Goal: Find specific page/section: Find specific page/section

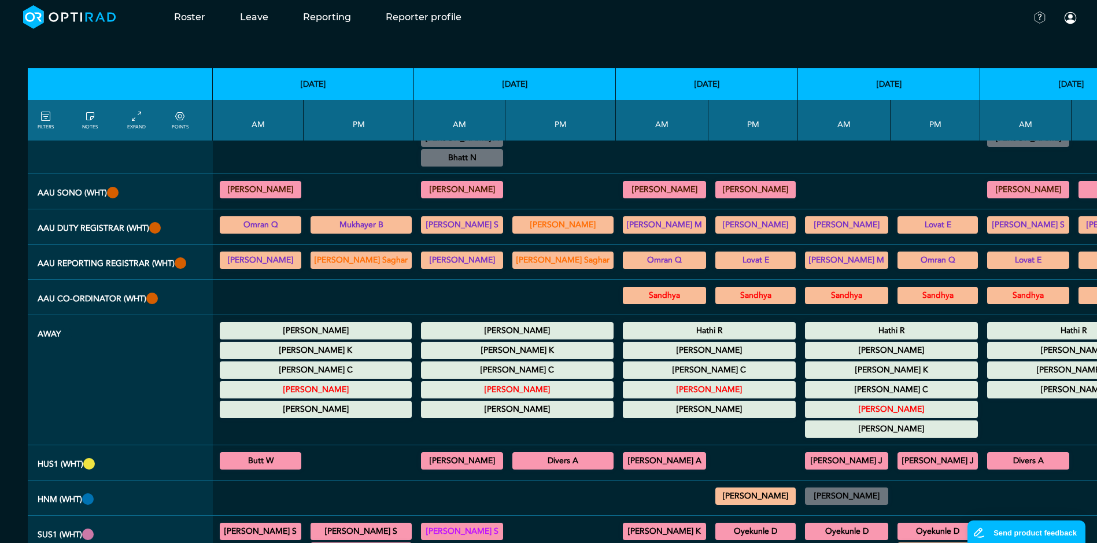
scroll to position [347, 0]
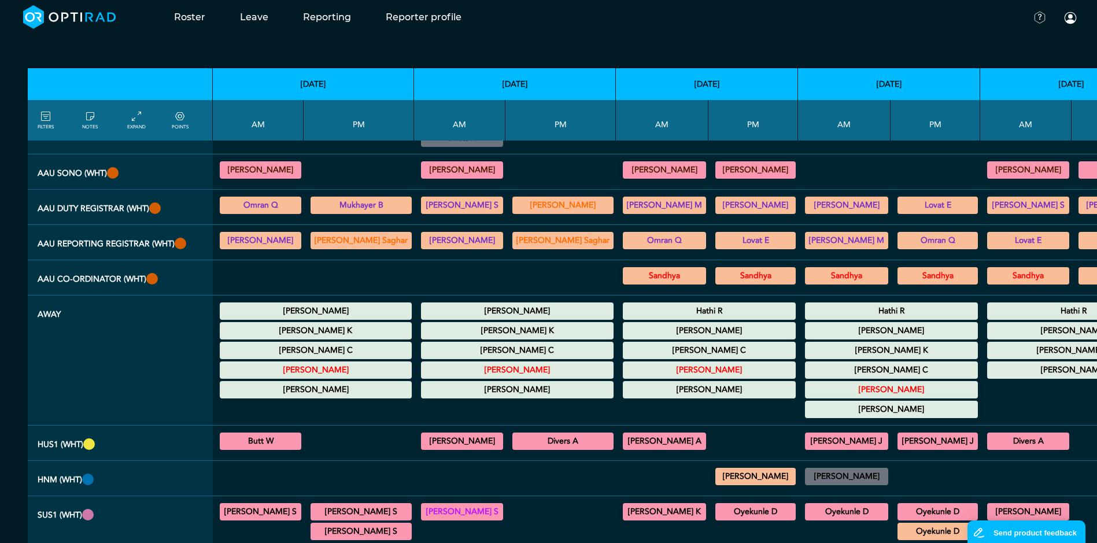
click at [807, 306] on summary "Hathi R" at bounding box center [891, 311] width 169 height 14
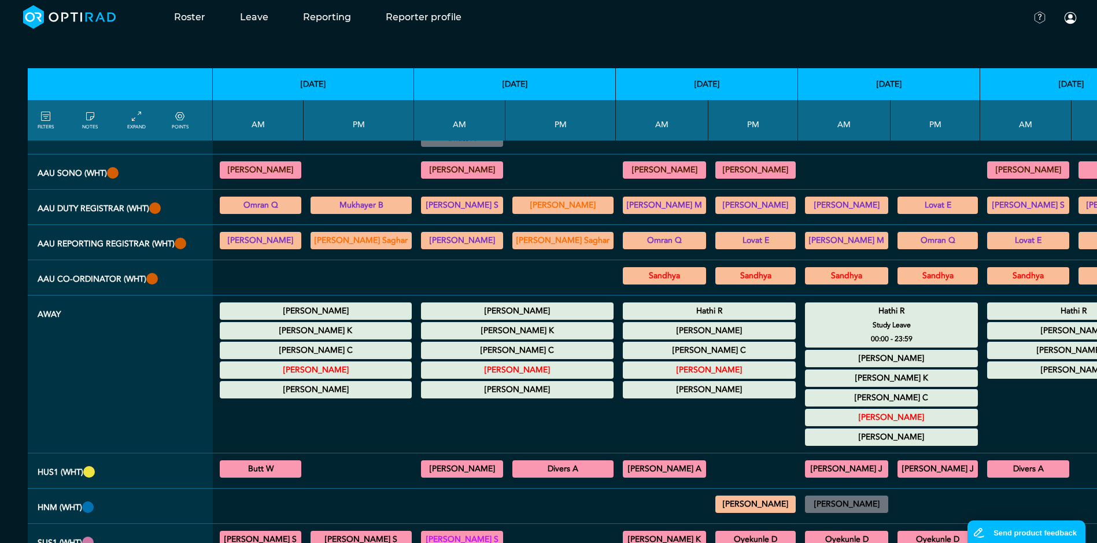
click at [807, 306] on summary "Hathi R" at bounding box center [891, 311] width 169 height 14
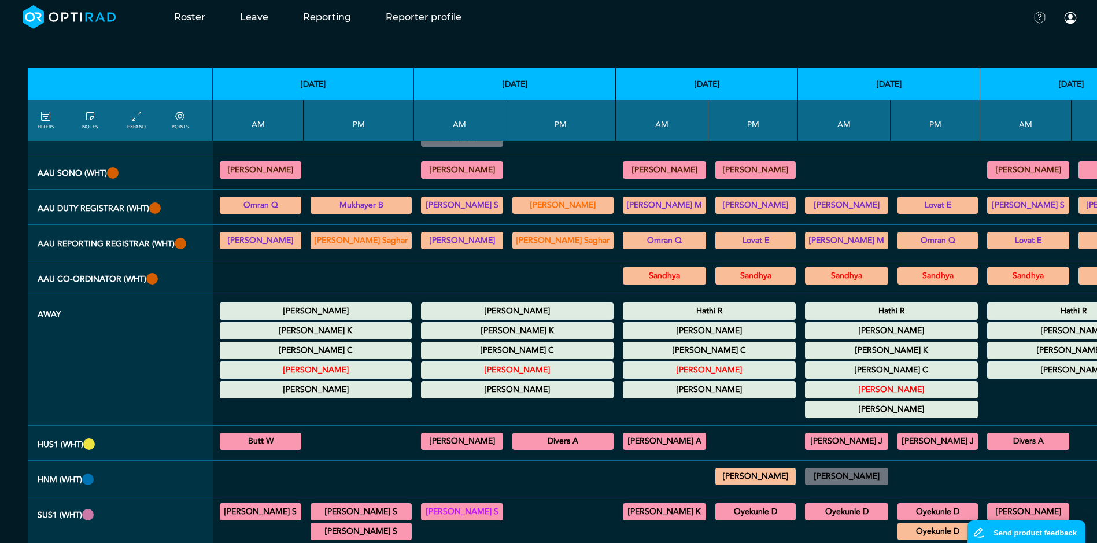
click at [704, 313] on summary "Hathi R" at bounding box center [709, 311] width 169 height 14
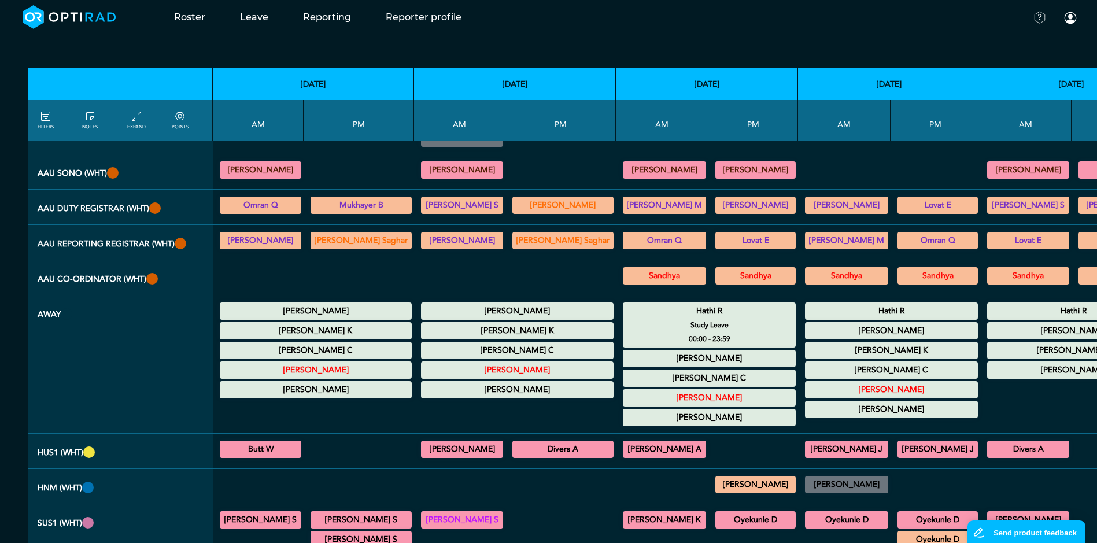
click at [704, 313] on summary "Hathi R" at bounding box center [709, 311] width 169 height 14
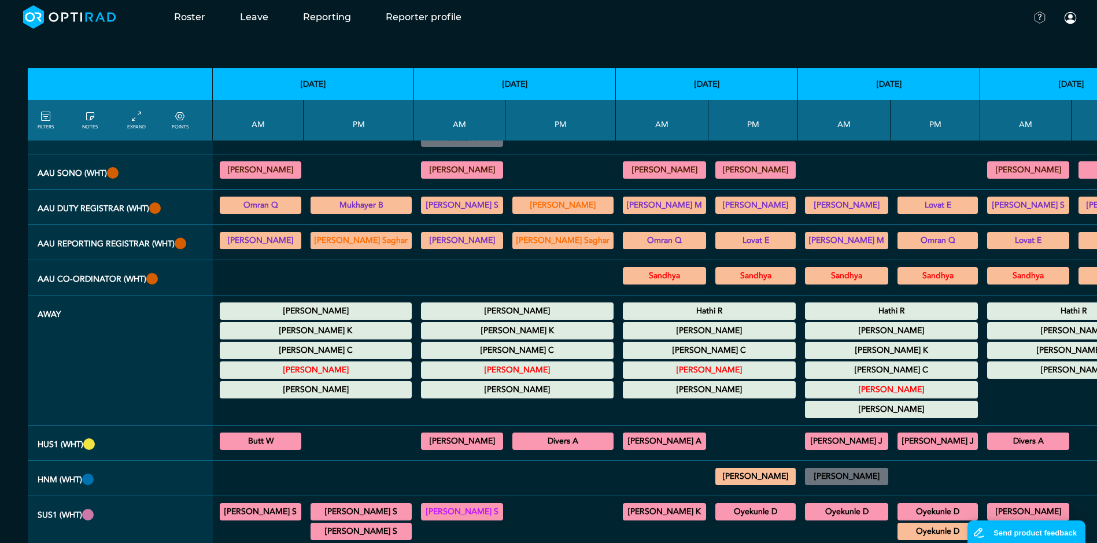
click at [987, 304] on div "Hathi R Study Leave 00:00 - 23:59" at bounding box center [1073, 310] width 173 height 17
click at [989, 314] on summary "Hathi R" at bounding box center [1073, 311] width 169 height 14
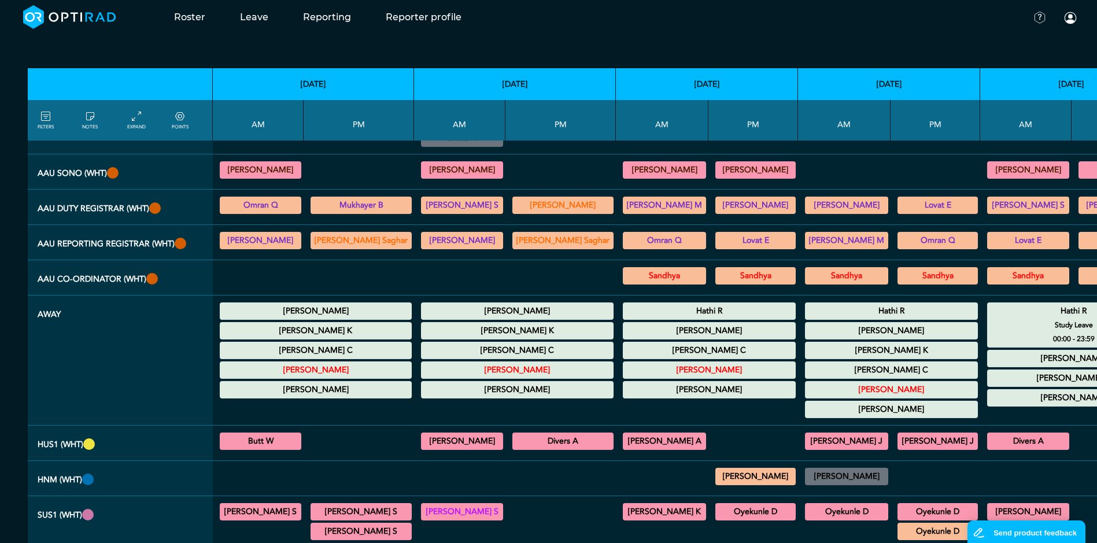
click at [989, 314] on summary "Hathi R" at bounding box center [1073, 311] width 169 height 14
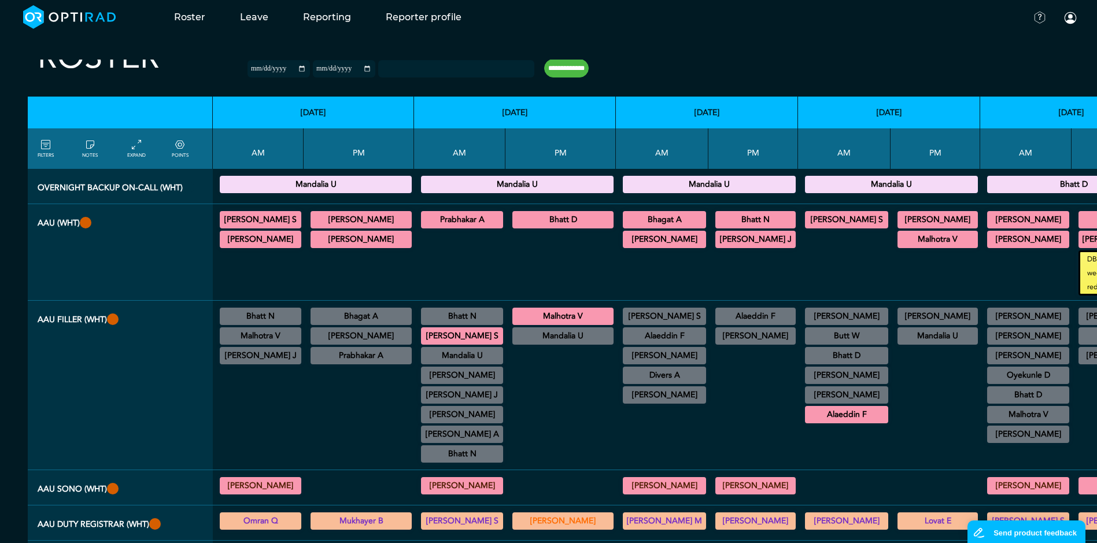
scroll to position [58, 0]
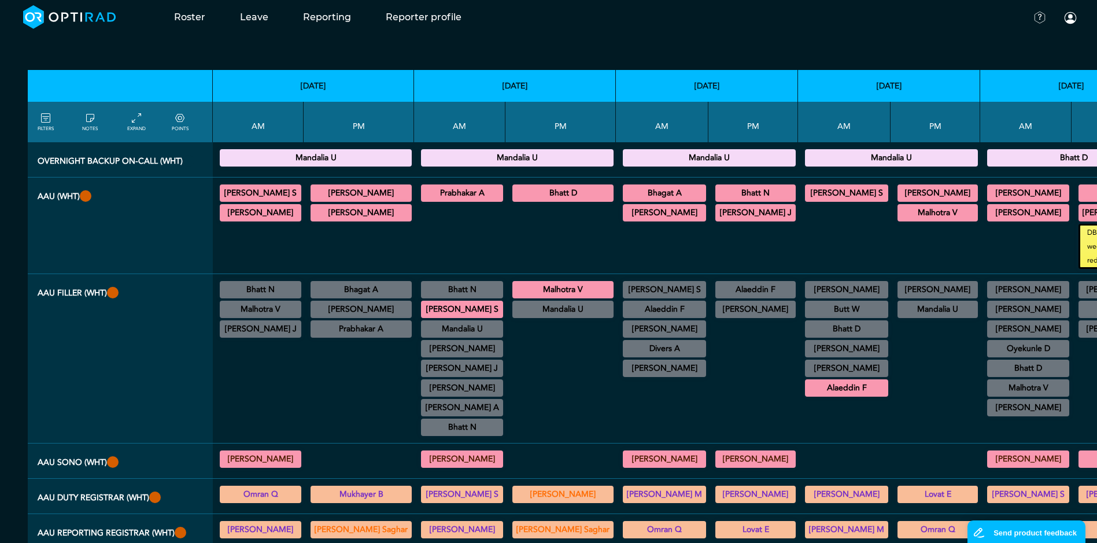
click at [342, 221] on div "[PERSON_NAME] CT Trauma & Urgent/MRI Trauma & Urgent 13:30 - 18:30 [PERSON_NAME…" at bounding box center [358, 203] width 101 height 42
click at [345, 215] on summary "[PERSON_NAME]" at bounding box center [361, 213] width 98 height 14
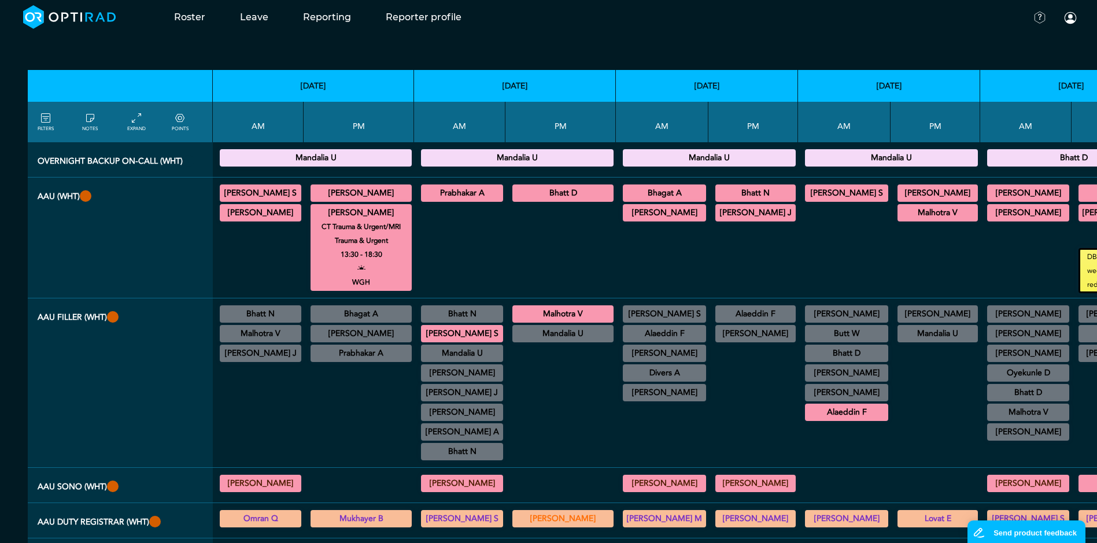
click at [346, 214] on summary "[PERSON_NAME]" at bounding box center [361, 213] width 98 height 14
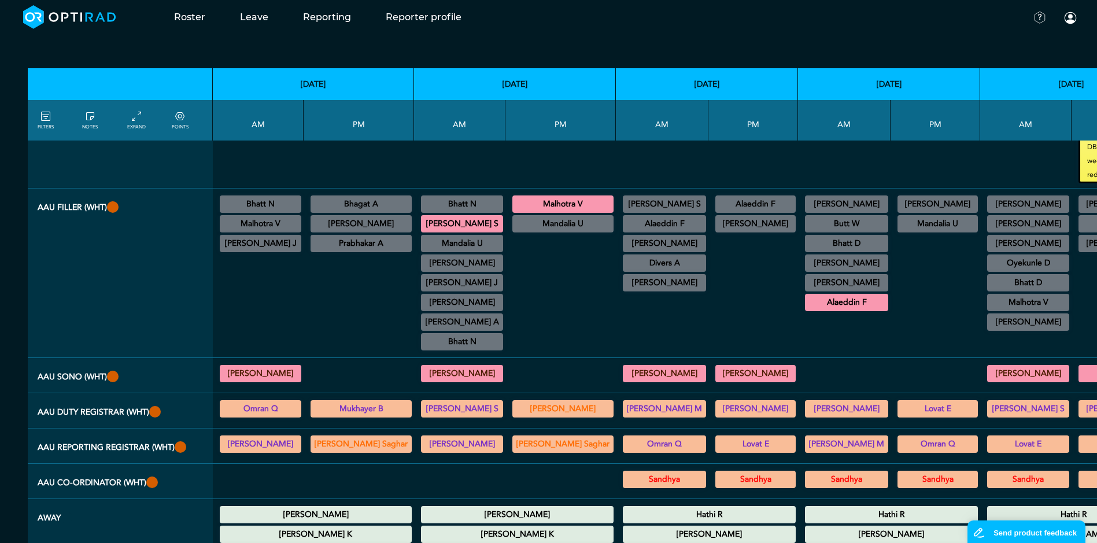
scroll to position [116, 0]
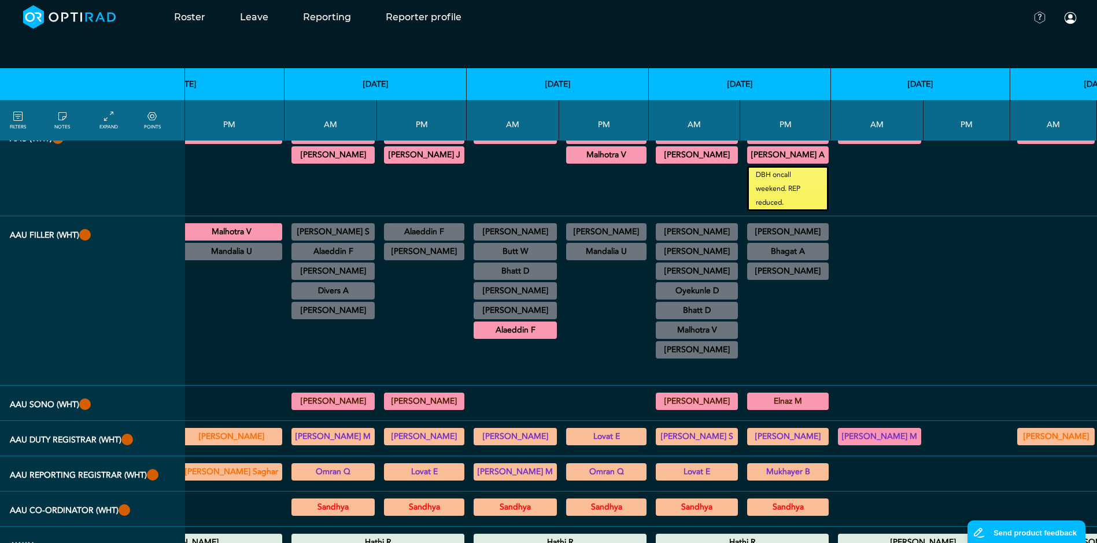
drag, startPoint x: 654, startPoint y: 549, endPoint x: 29, endPoint y: 2, distance: 830.7
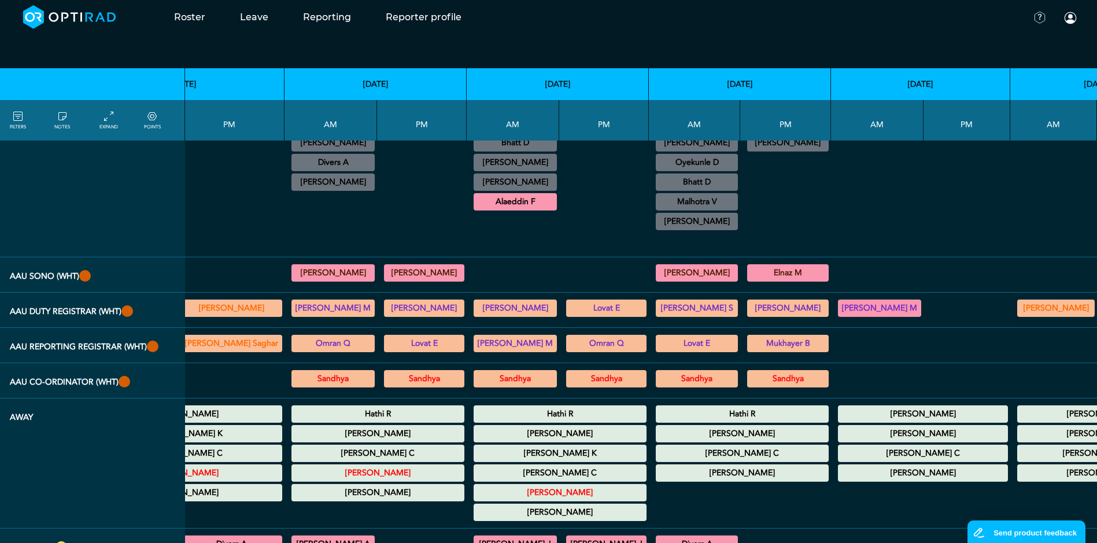
scroll to position [231, 331]
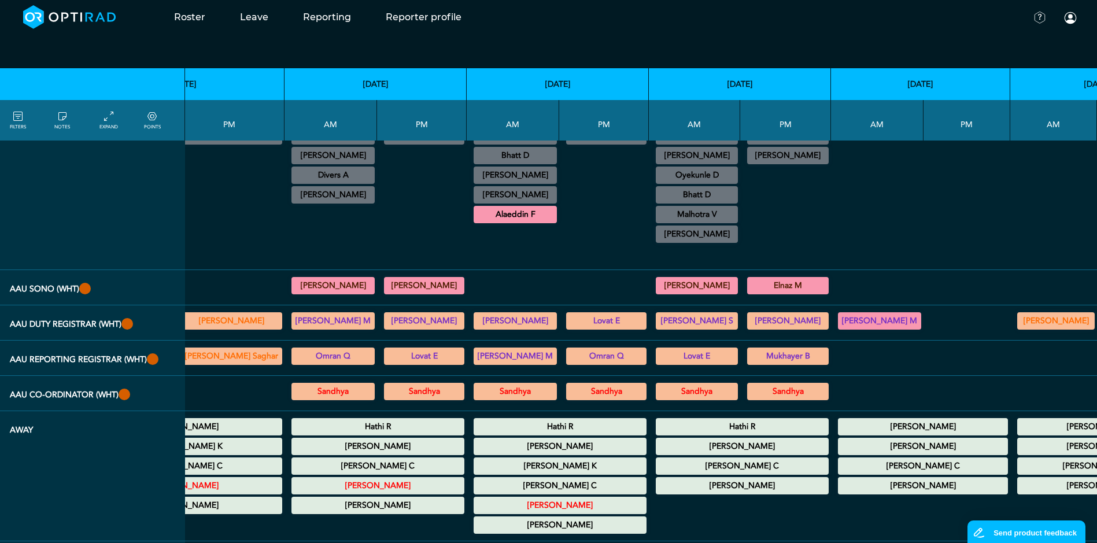
click at [856, 420] on summary "[PERSON_NAME]" at bounding box center [923, 427] width 167 height 14
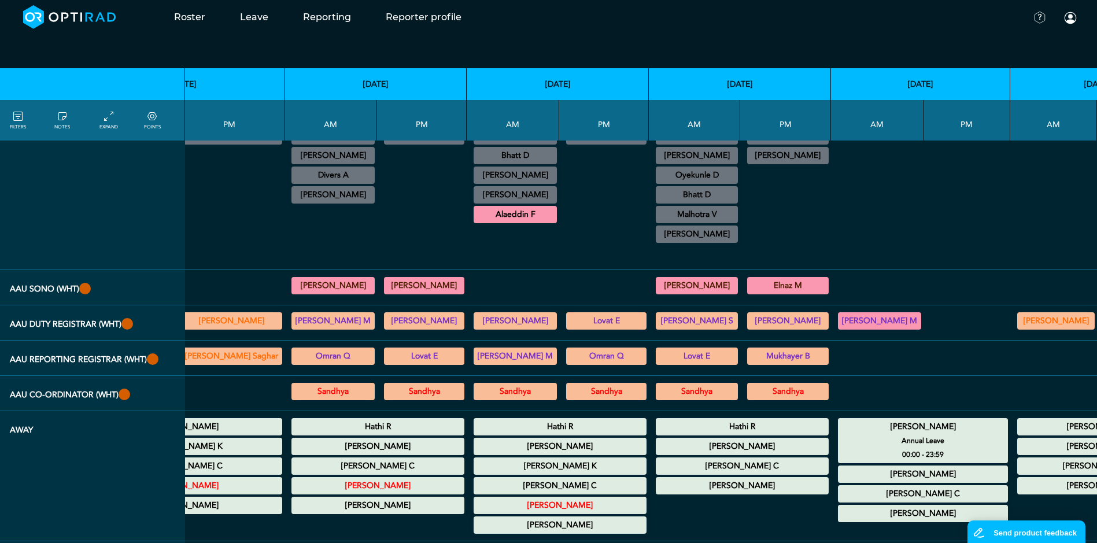
click at [856, 420] on summary "[PERSON_NAME]" at bounding box center [923, 427] width 167 height 14
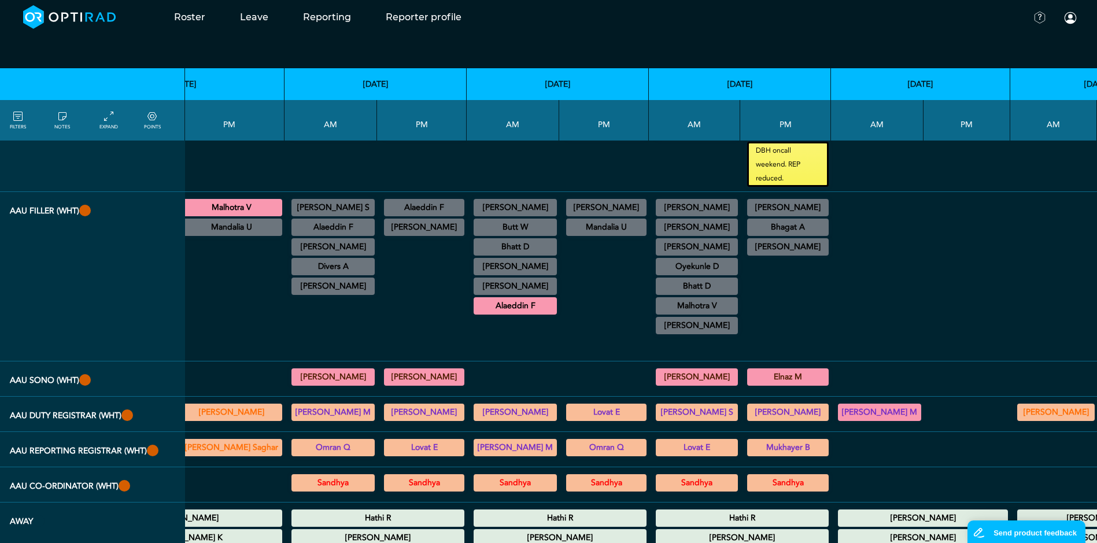
scroll to position [0, 331]
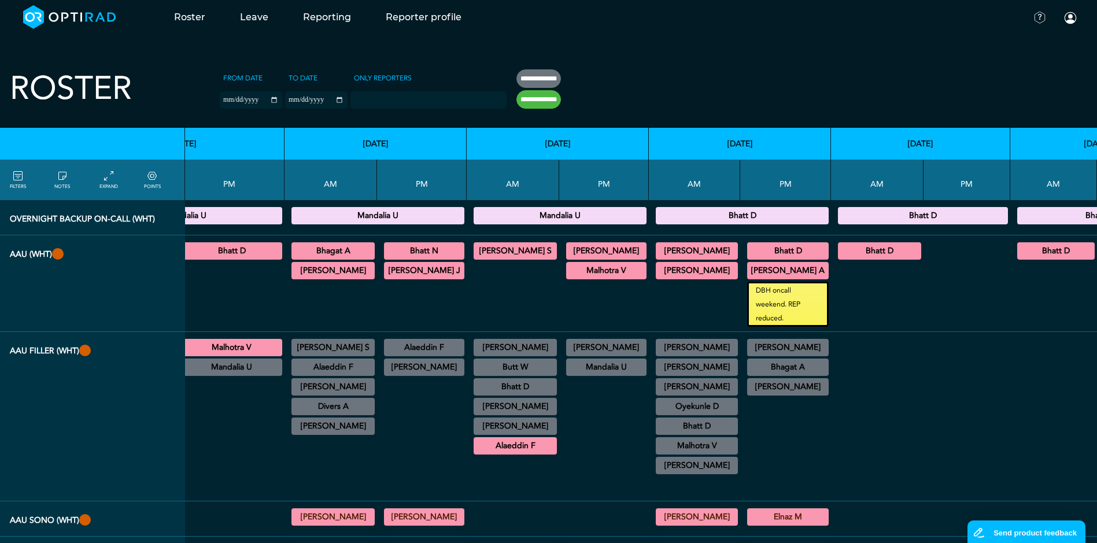
click at [291, 106] on form "**********" at bounding box center [390, 93] width 353 height 49
click at [285, 97] on input "**********" at bounding box center [316, 99] width 62 height 17
type input "**********"
click at [516, 105] on input "**********" at bounding box center [538, 99] width 45 height 19
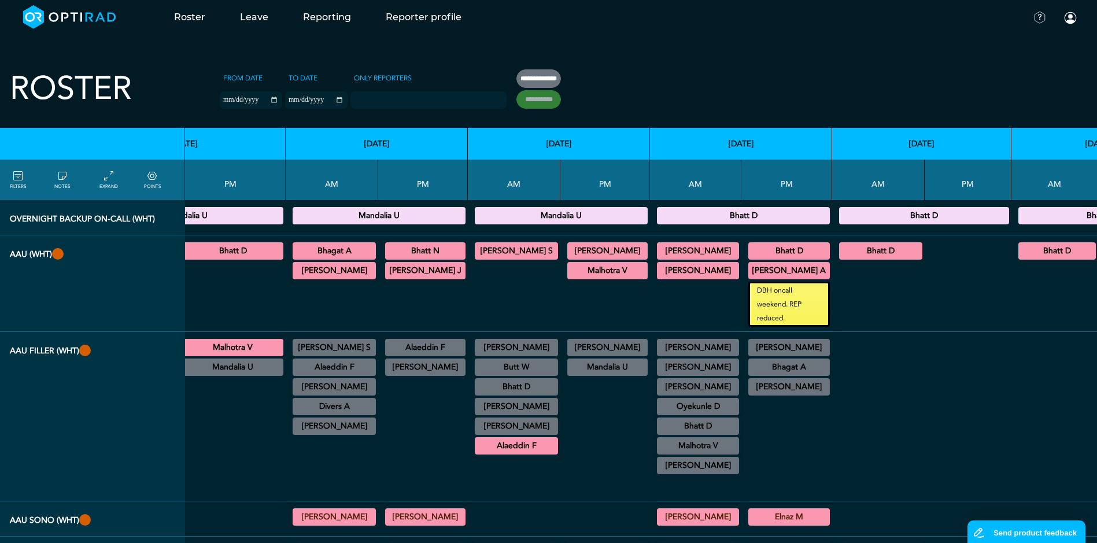
type input "**********"
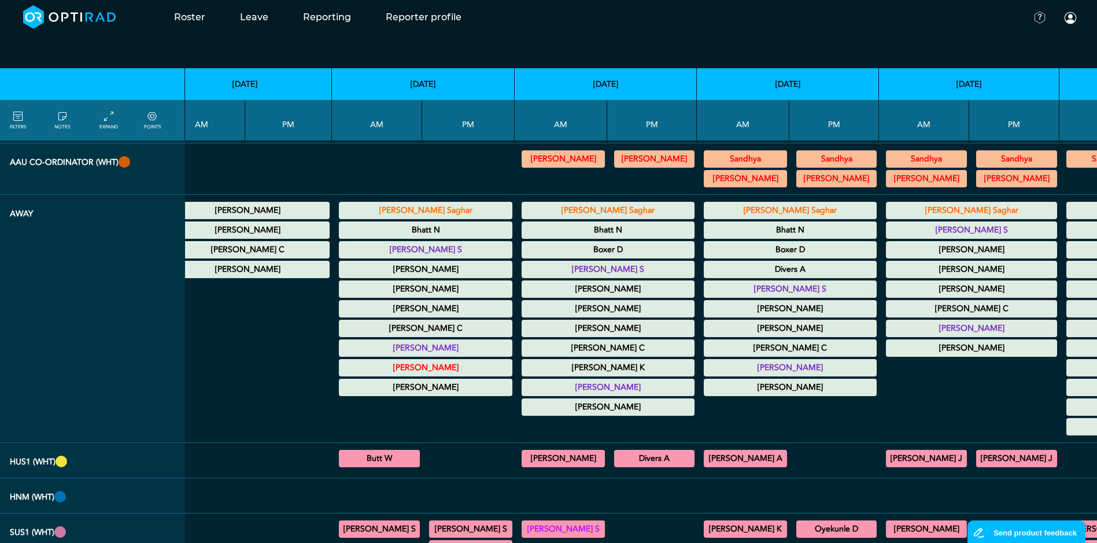
scroll to position [463, 1183]
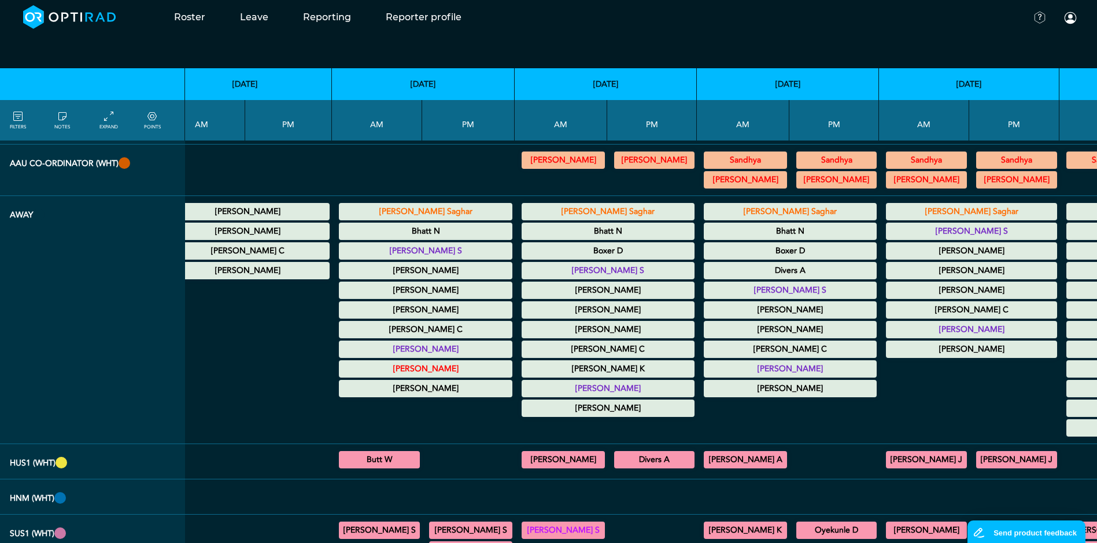
click at [364, 242] on div "[PERSON_NAME] Saghar Annual Leave 00:00 - 23:59 Bhatt N Annual Leave 00:00 - 23…" at bounding box center [423, 300] width 173 height 199
click at [364, 249] on summary "[PERSON_NAME] S" at bounding box center [426, 251] width 170 height 14
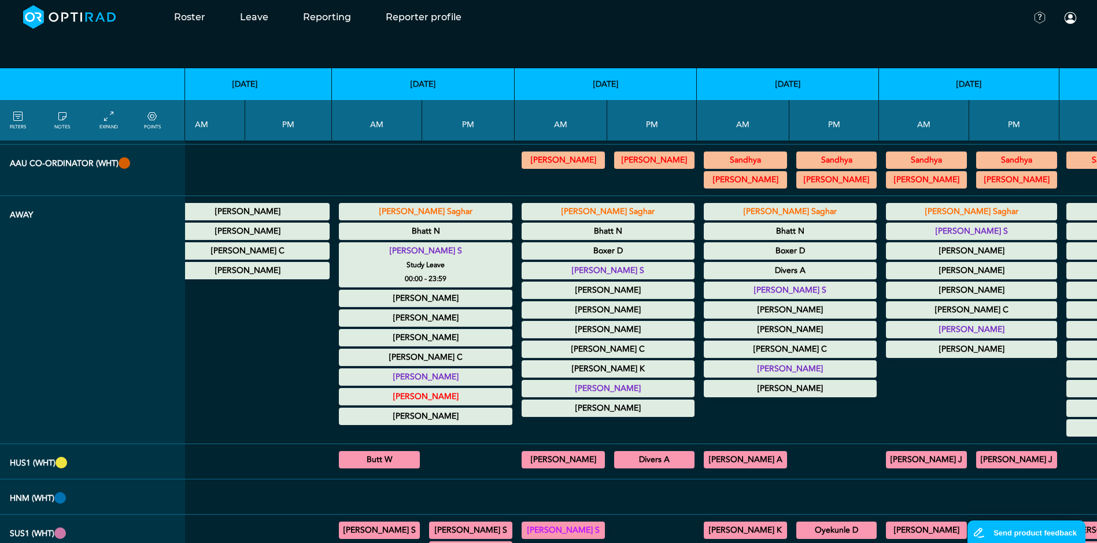
click at [364, 249] on summary "[PERSON_NAME] S" at bounding box center [426, 251] width 170 height 14
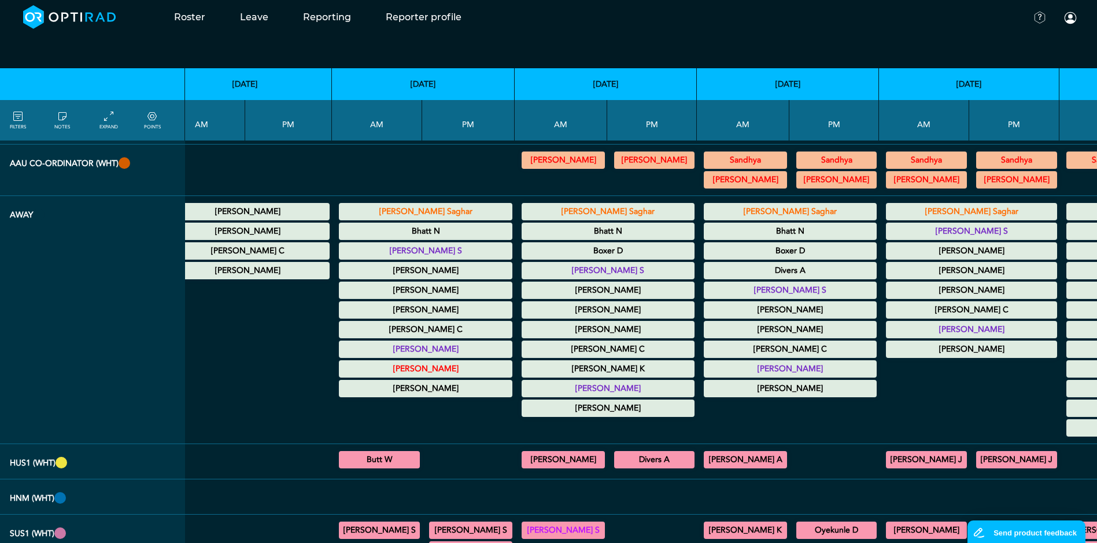
click at [533, 211] on summary "[PERSON_NAME] Saghar" at bounding box center [607, 212] width 169 height 14
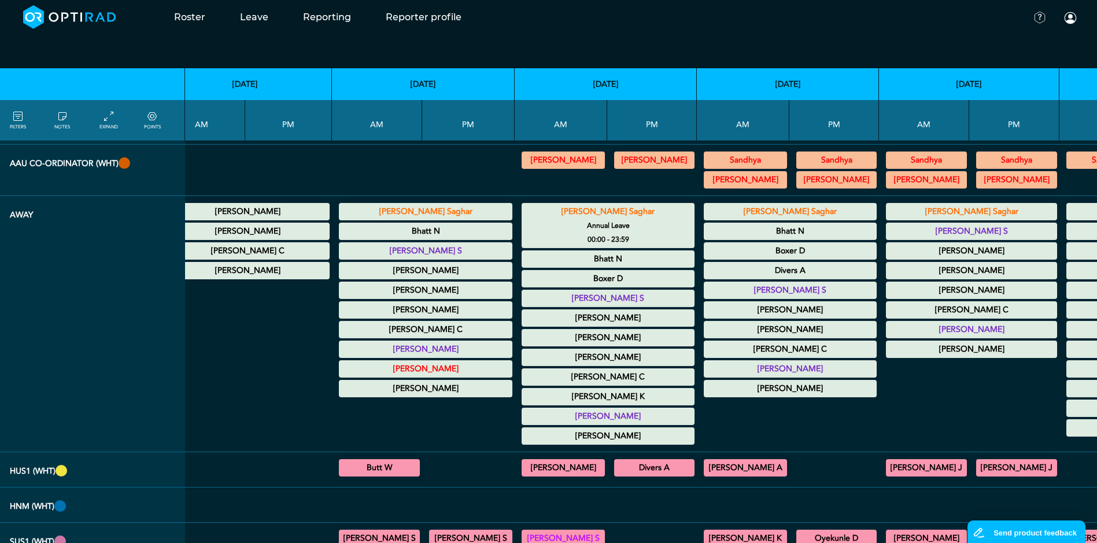
click at [533, 211] on summary "[PERSON_NAME] Saghar" at bounding box center [607, 212] width 169 height 14
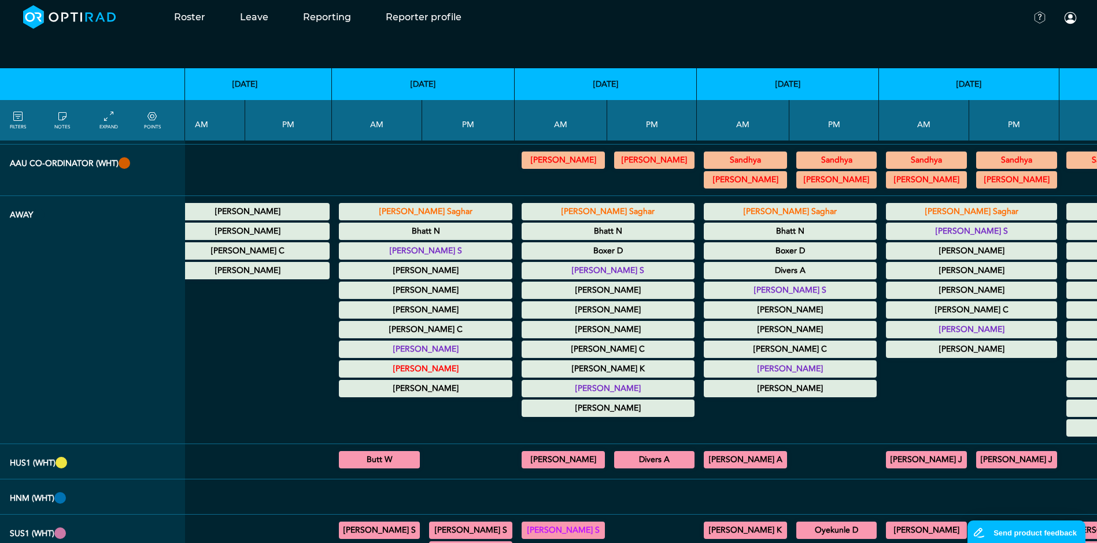
click at [706, 247] on summary "Boxer D" at bounding box center [790, 251] width 169 height 14
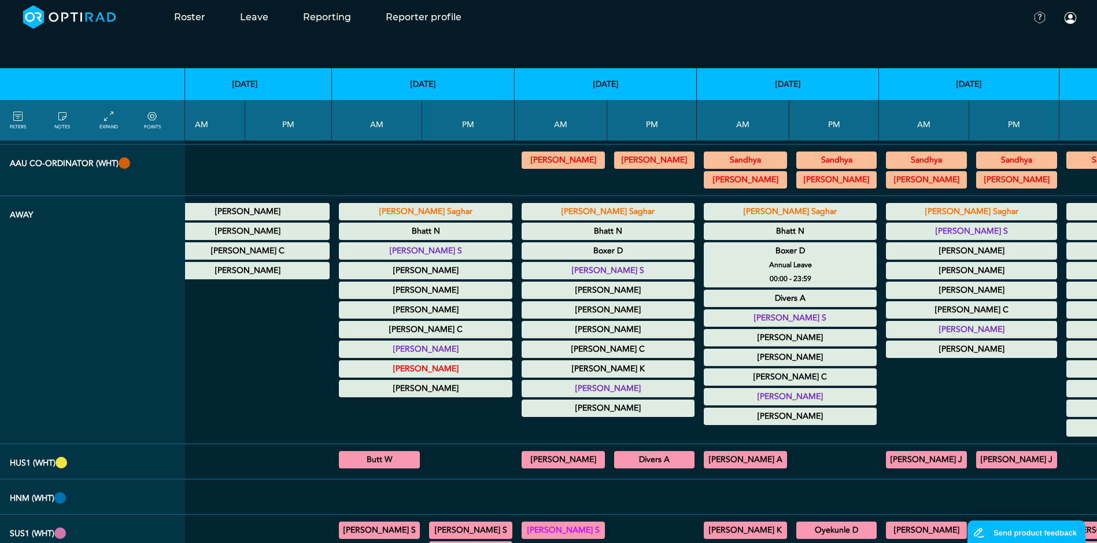
click at [706, 247] on summary "Boxer D" at bounding box center [790, 251] width 169 height 14
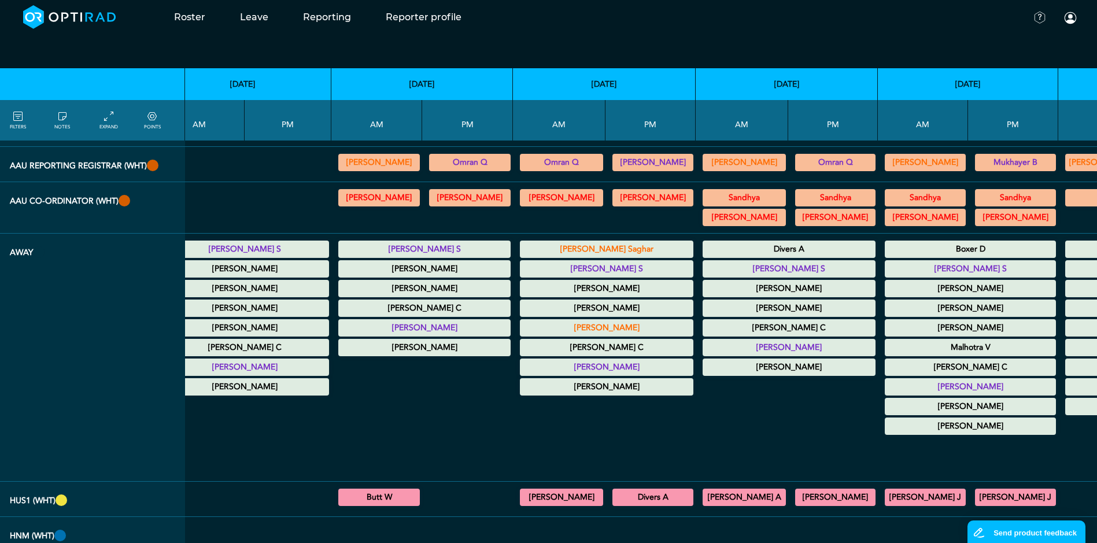
scroll to position [405, 2449]
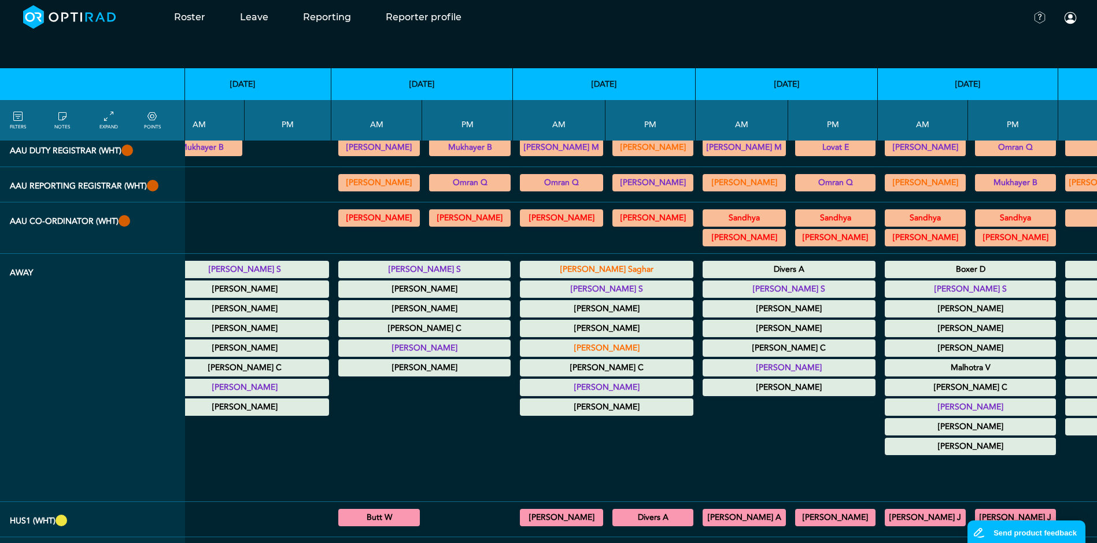
click at [518, 298] on div "[PERSON_NAME] Saghar Study Leave 00:00 - 23:59 Hadani S Study Leave 00:00 - 23:…" at bounding box center [604, 339] width 173 height 160
click at [522, 294] on summary "[PERSON_NAME] S" at bounding box center [607, 289] width 170 height 14
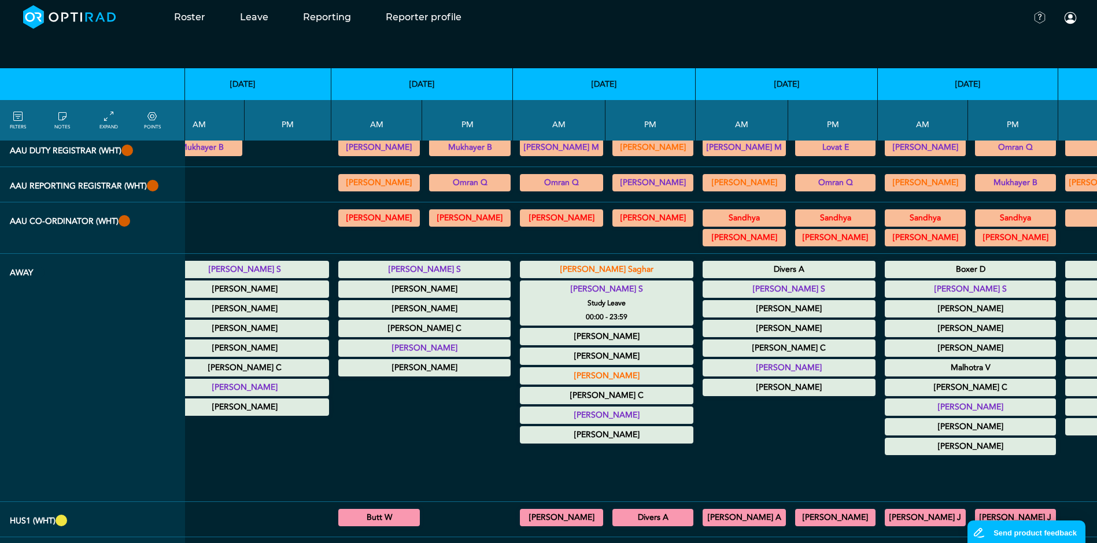
click at [522, 294] on summary "[PERSON_NAME] S" at bounding box center [607, 289] width 170 height 14
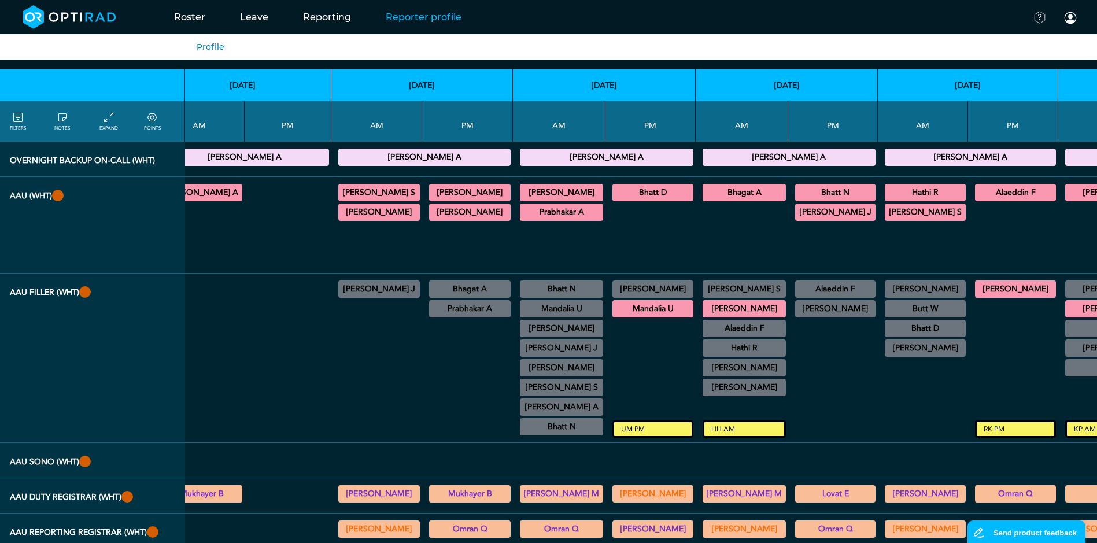
scroll to position [0, 2449]
